Goal: Check status: Check status

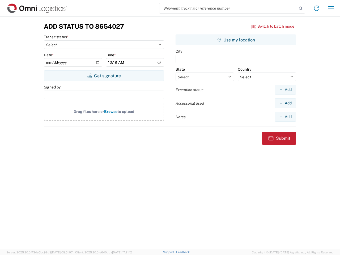
click at [228, 8] on input "search" at bounding box center [228, 8] width 138 height 10
click at [301, 9] on icon at bounding box center [300, 8] width 7 height 7
click at [317, 8] on icon at bounding box center [316, 8] width 9 height 9
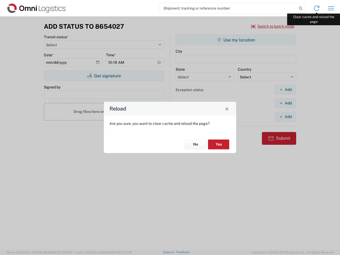
click at [331, 8] on div "Reload Are you sure, you want to clear cache and reload the page? No Yes" at bounding box center [170, 127] width 340 height 255
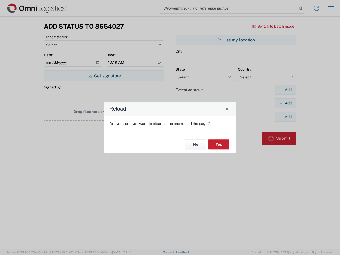
click at [273, 26] on div "Reload Are you sure, you want to clear cache and reload the page? No Yes" at bounding box center [170, 127] width 340 height 255
click at [104, 76] on div "Reload Are you sure, you want to clear cache and reload the page? No Yes" at bounding box center [170, 127] width 340 height 255
click at [236, 40] on div "Reload Are you sure, you want to clear cache and reload the page? No Yes" at bounding box center [170, 127] width 340 height 255
click at [285, 90] on div "Reload Are you sure, you want to clear cache and reload the page? No Yes" at bounding box center [170, 127] width 340 height 255
click at [285, 103] on div "Reload Are you sure, you want to clear cache and reload the page? No Yes" at bounding box center [170, 127] width 340 height 255
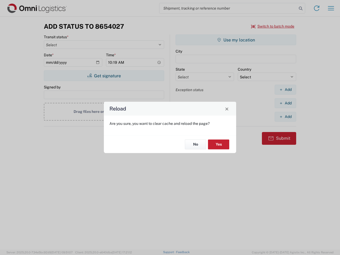
click at [285, 117] on div "Reload Are you sure, you want to clear cache and reload the page? No Yes" at bounding box center [170, 127] width 340 height 255
